Goal: Task Accomplishment & Management: Complete application form

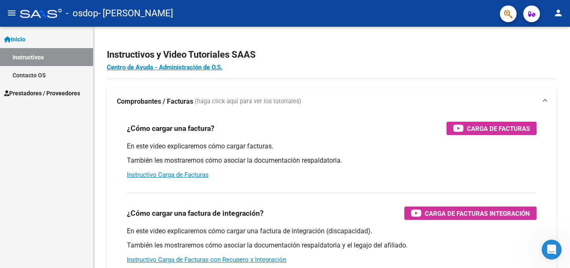
click at [30, 93] on span "Prestadores / Proveedores" at bounding box center [42, 92] width 76 height 9
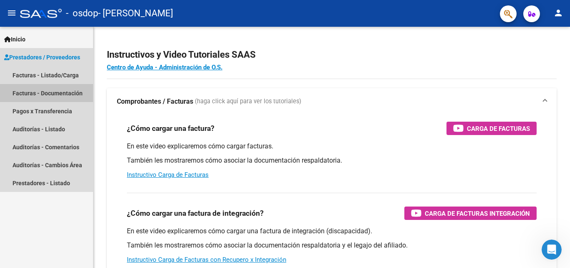
click at [51, 91] on link "Facturas - Documentación" at bounding box center [46, 93] width 93 height 18
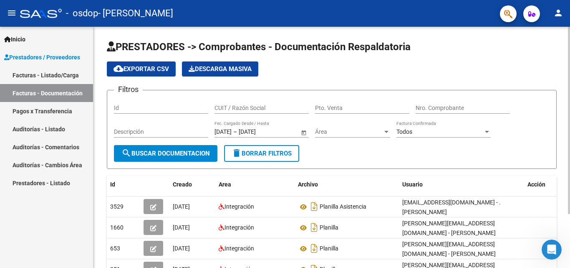
click at [487, 68] on div "cloud_download Exportar CSV Descarga Masiva" at bounding box center [332, 68] width 450 height 15
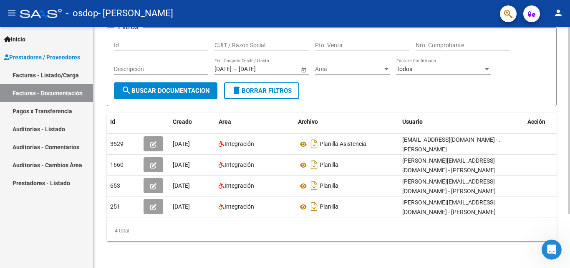
scroll to position [67, 0]
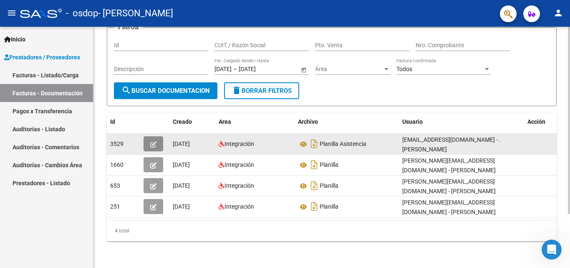
click at [157, 140] on button "button" at bounding box center [154, 143] width 20 height 15
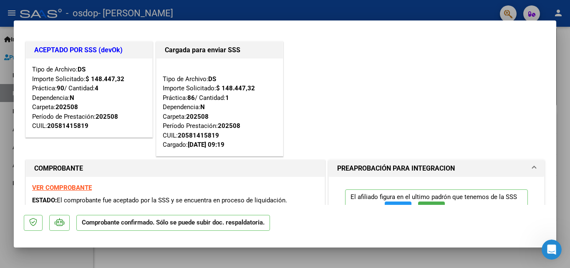
click at [565, 100] on div at bounding box center [285, 134] width 570 height 268
type input "$ 0,00"
